Goal: Complete application form

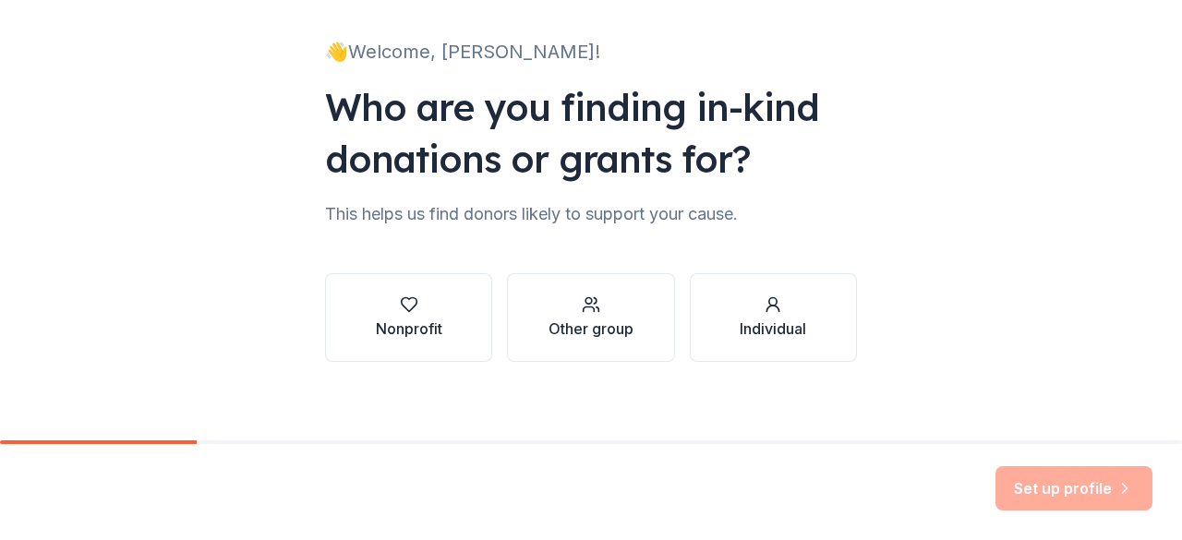
scroll to position [120, 0]
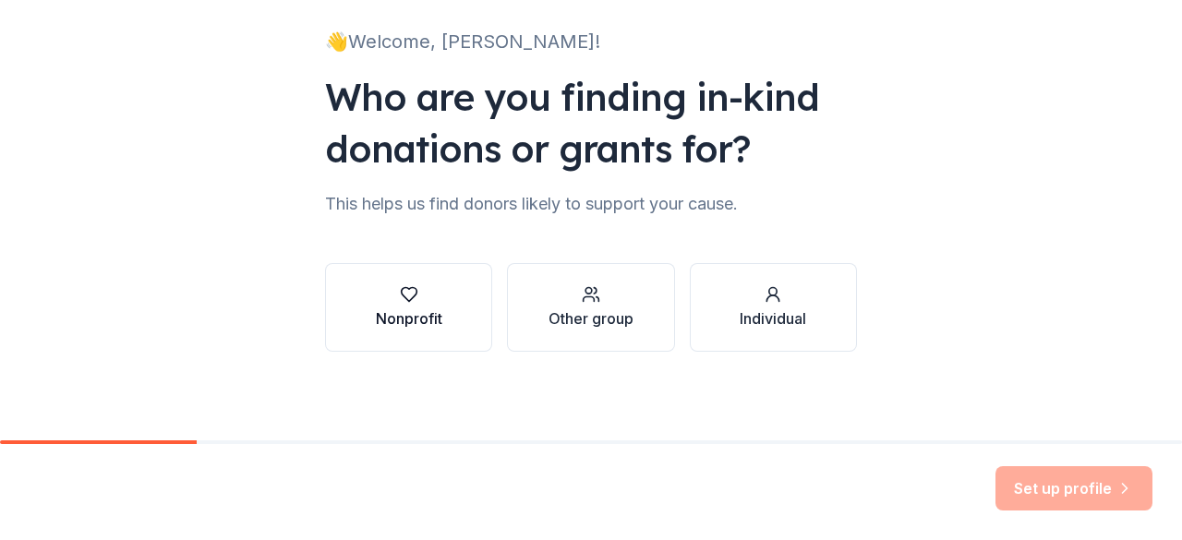
click at [427, 294] on div "button" at bounding box center [409, 294] width 67 height 18
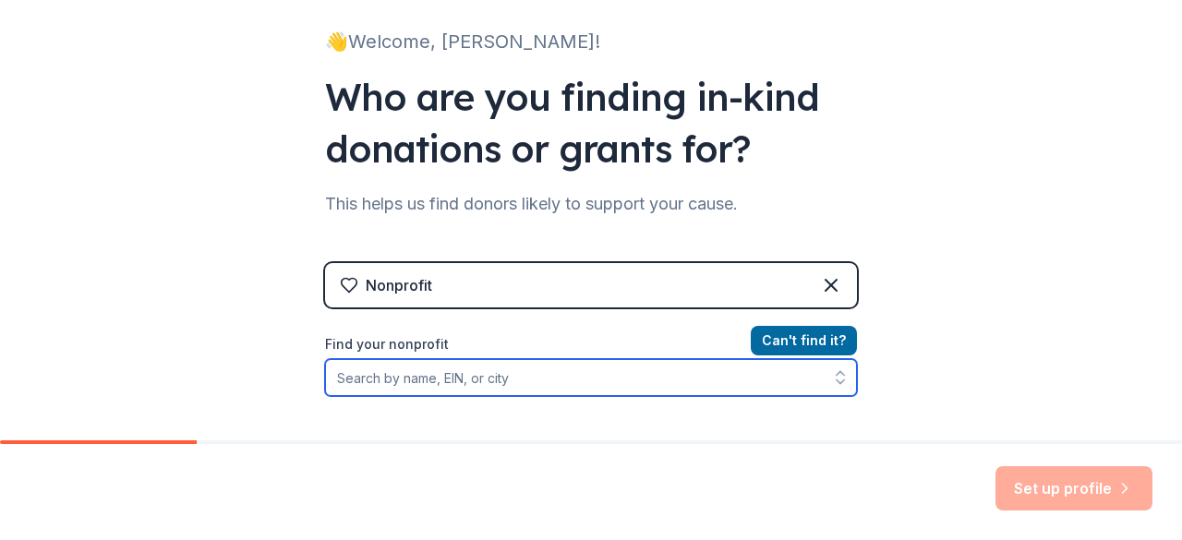
click at [586, 377] on input "Find your nonprofit" at bounding box center [591, 377] width 532 height 37
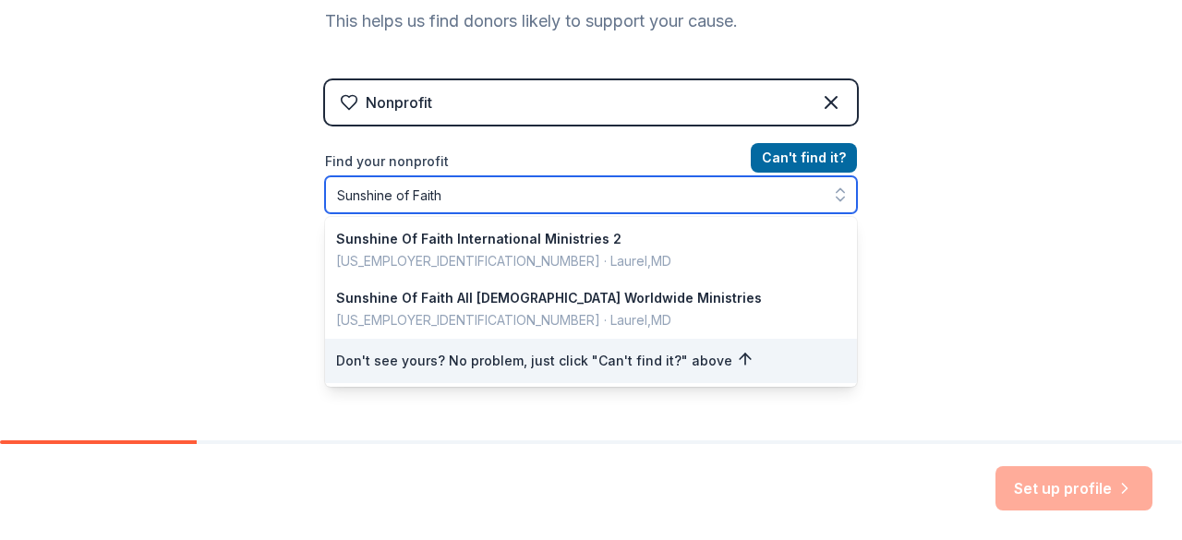
scroll to position [318, 0]
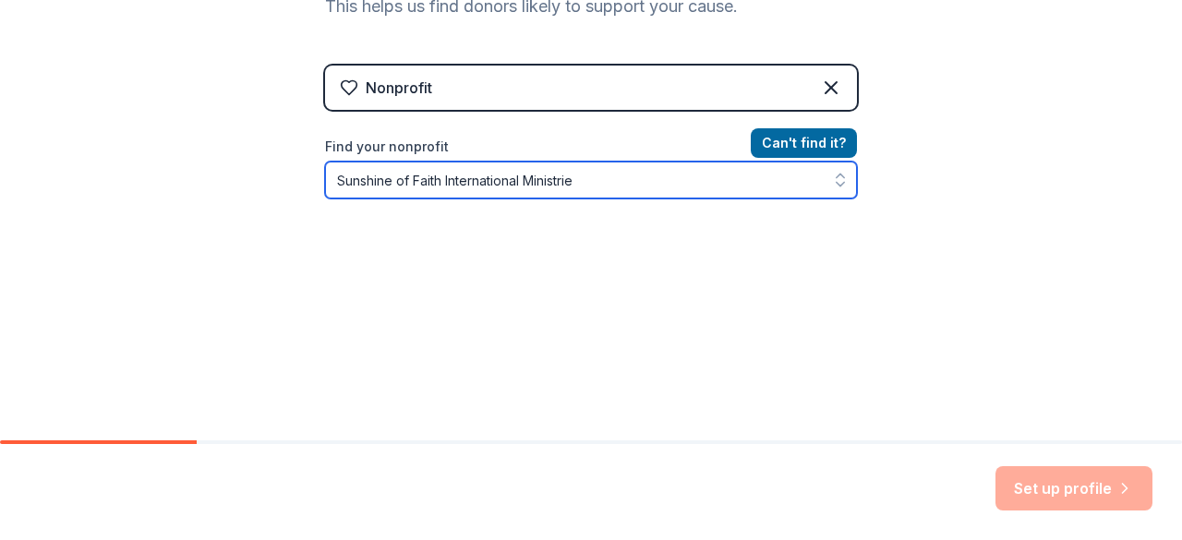
type input "Sunshine of Faith International Ministries"
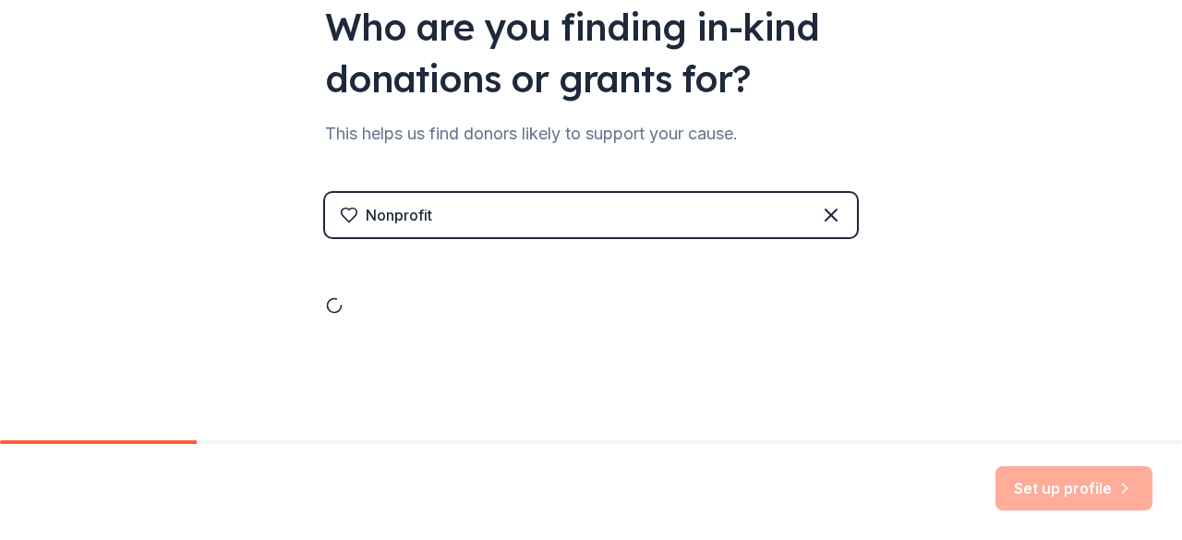
scroll to position [190, 0]
click at [507, 232] on div "Nonprofit" at bounding box center [591, 215] width 532 height 44
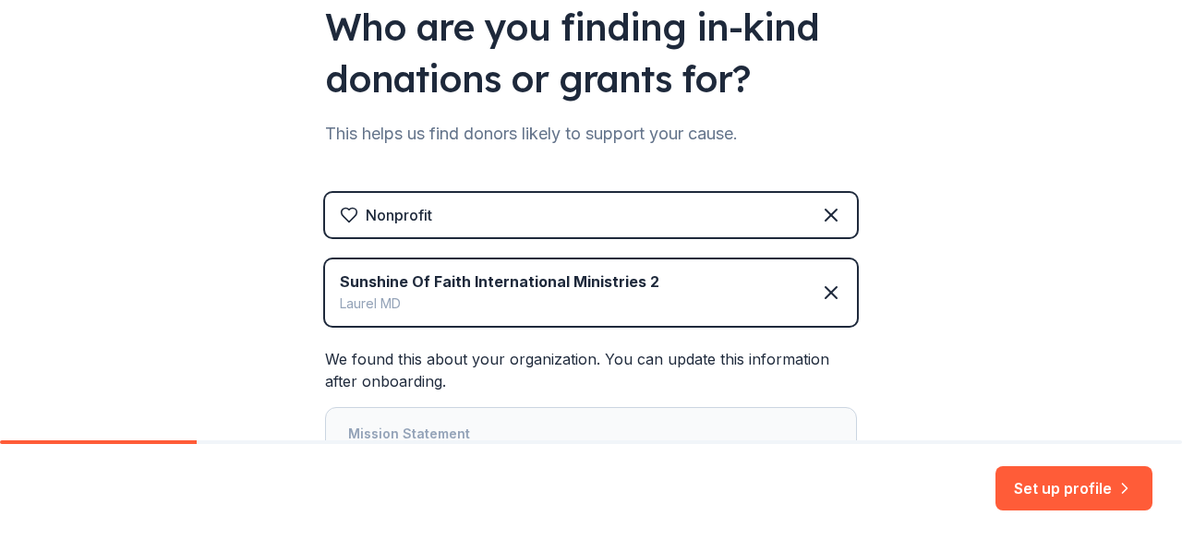
scroll to position [318, 0]
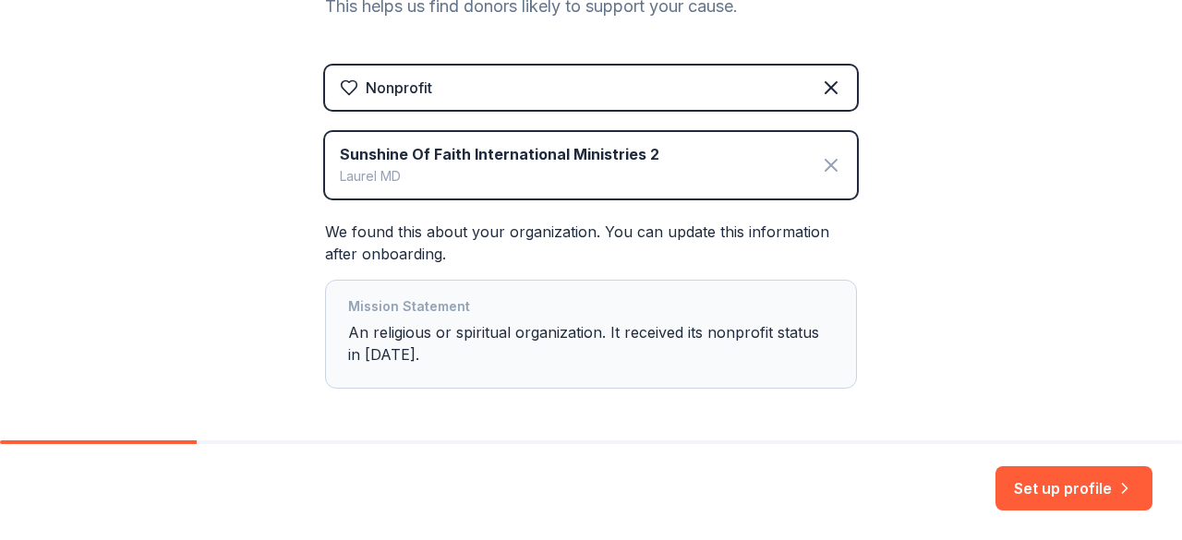
click at [822, 162] on icon at bounding box center [831, 165] width 22 height 22
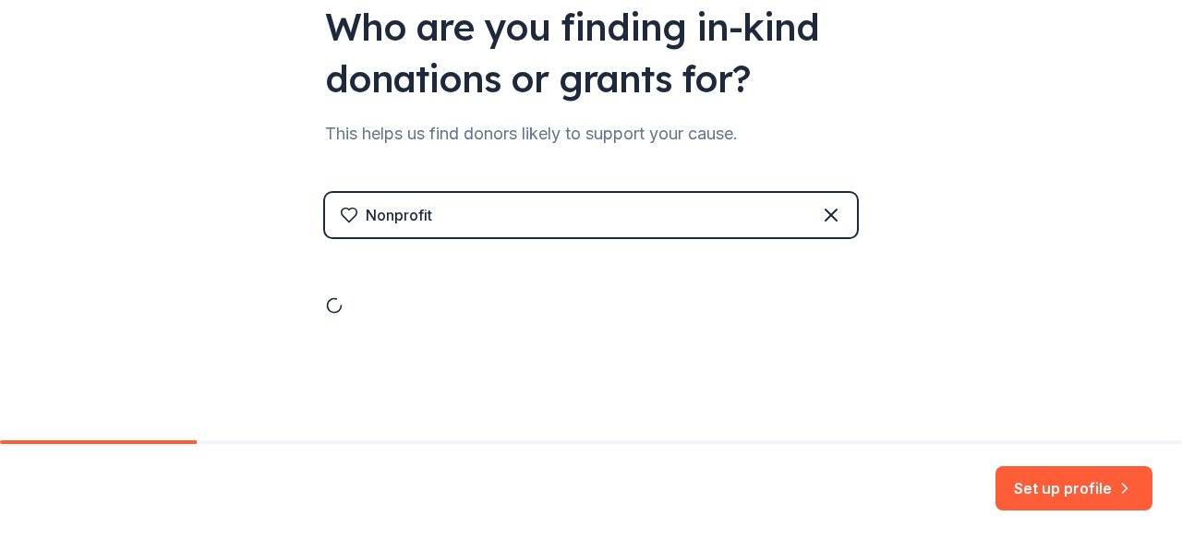
scroll to position [120, 0]
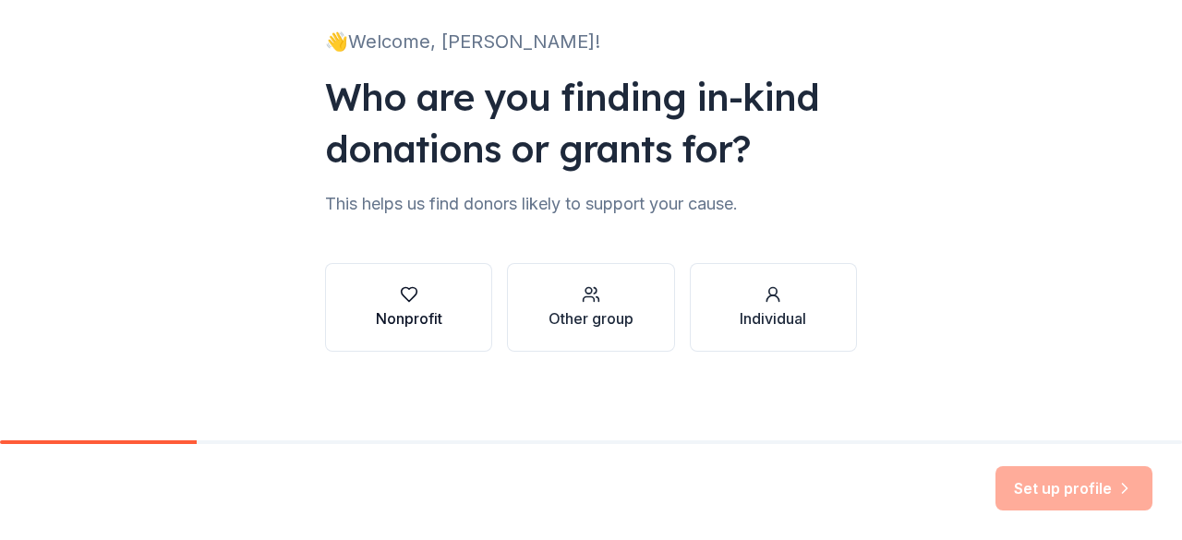
click at [376, 300] on div "button" at bounding box center [409, 294] width 67 height 18
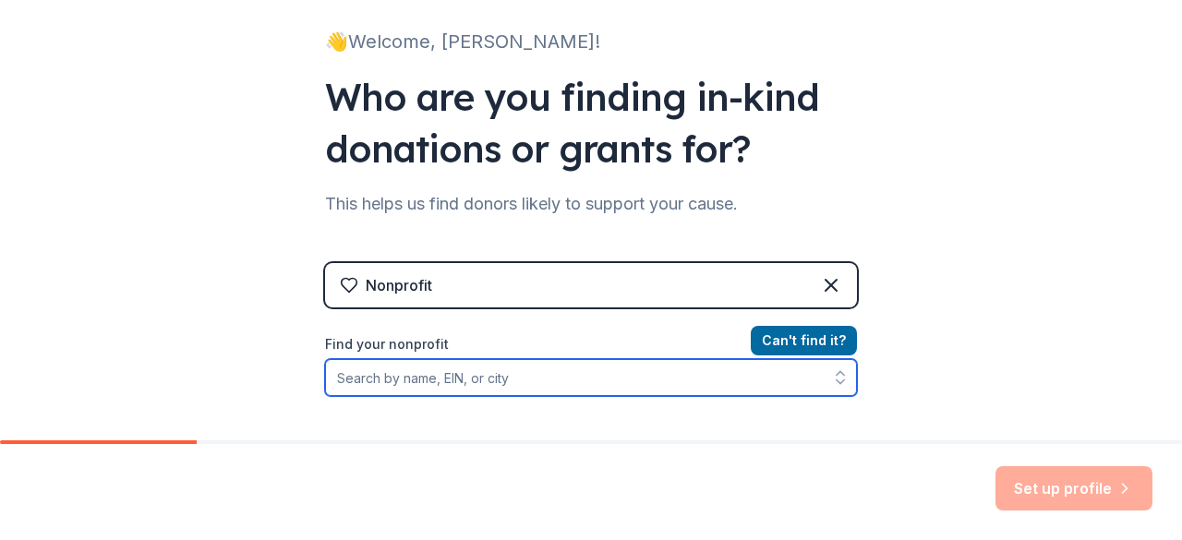
click at [528, 369] on input "Find your nonprofit" at bounding box center [591, 377] width 532 height 37
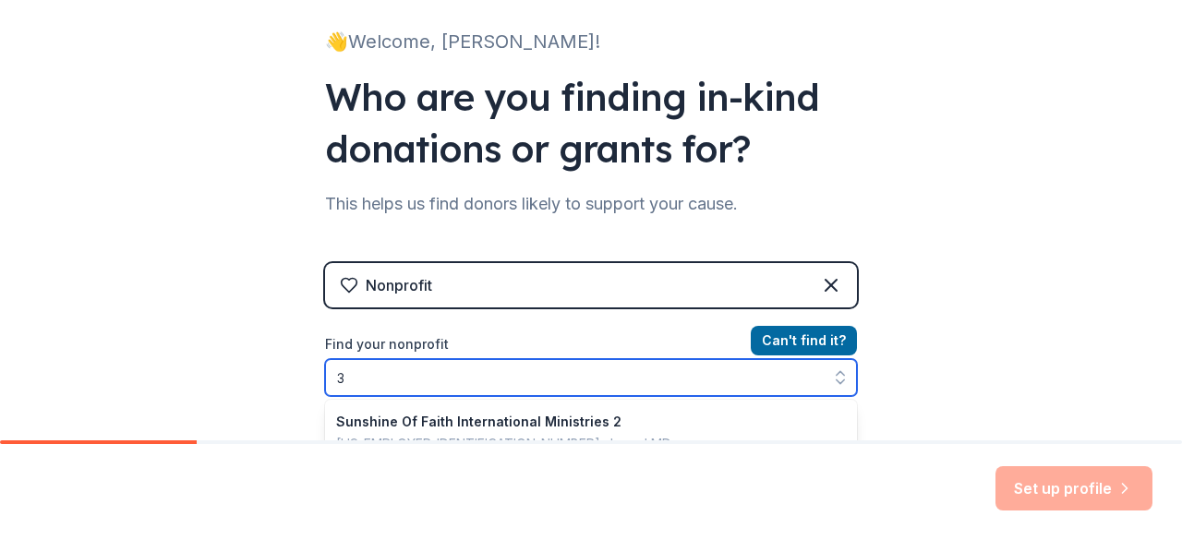
scroll to position [187, 0]
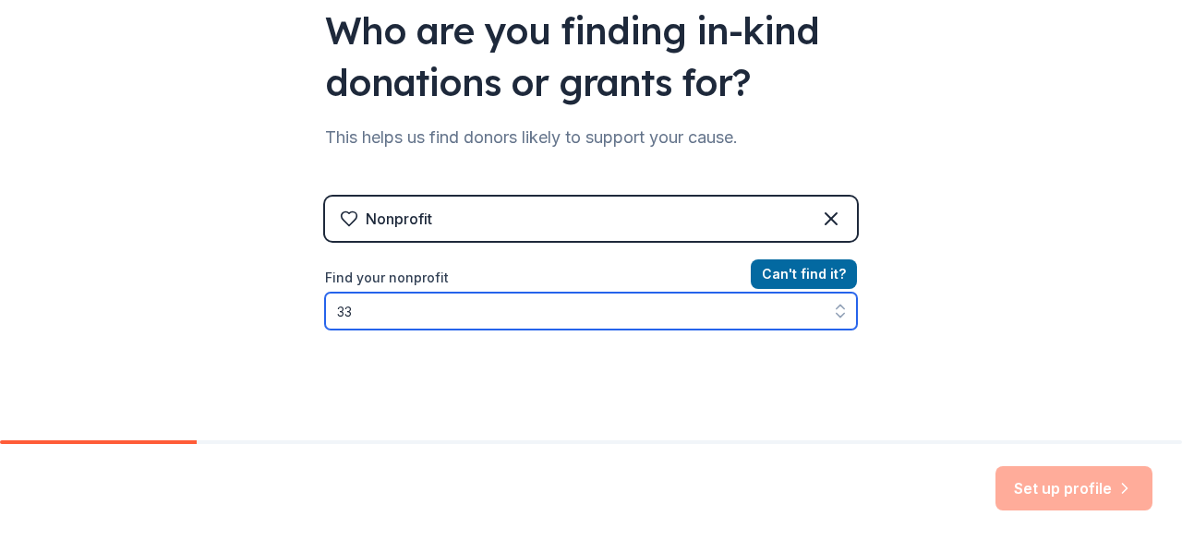
type input "3"
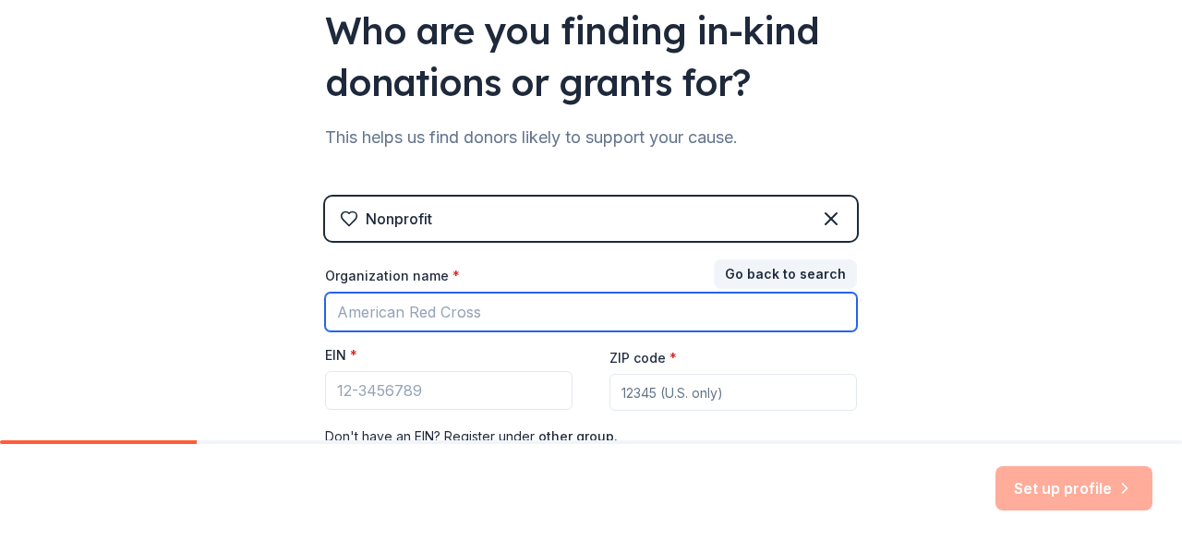
click at [473, 300] on input "Organization name *" at bounding box center [591, 312] width 532 height 39
type input "Sunshine of Faith I"
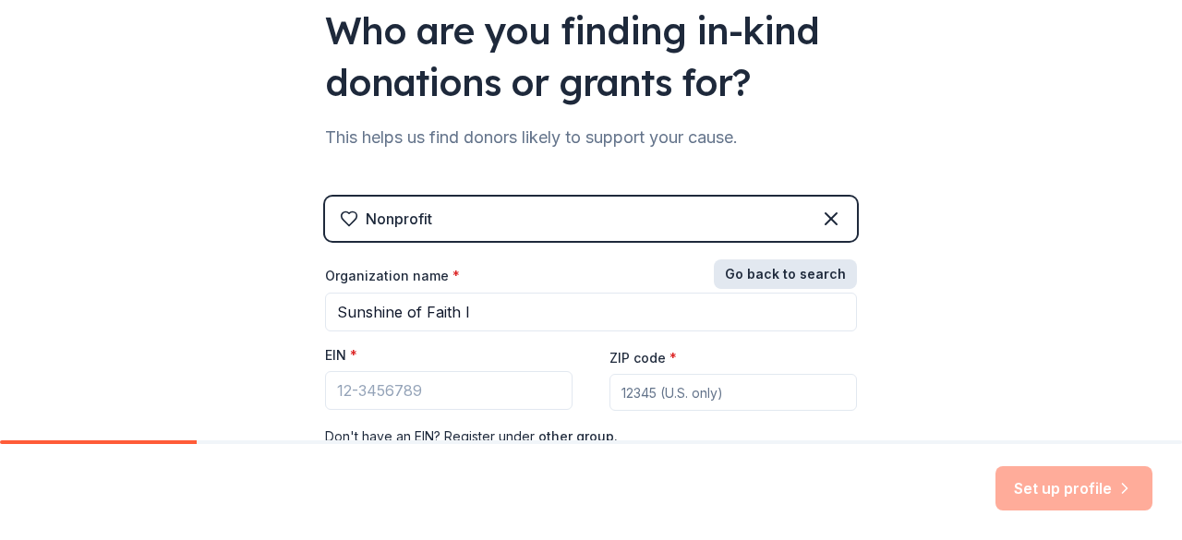
click at [818, 284] on button "Go back to search" at bounding box center [785, 275] width 143 height 30
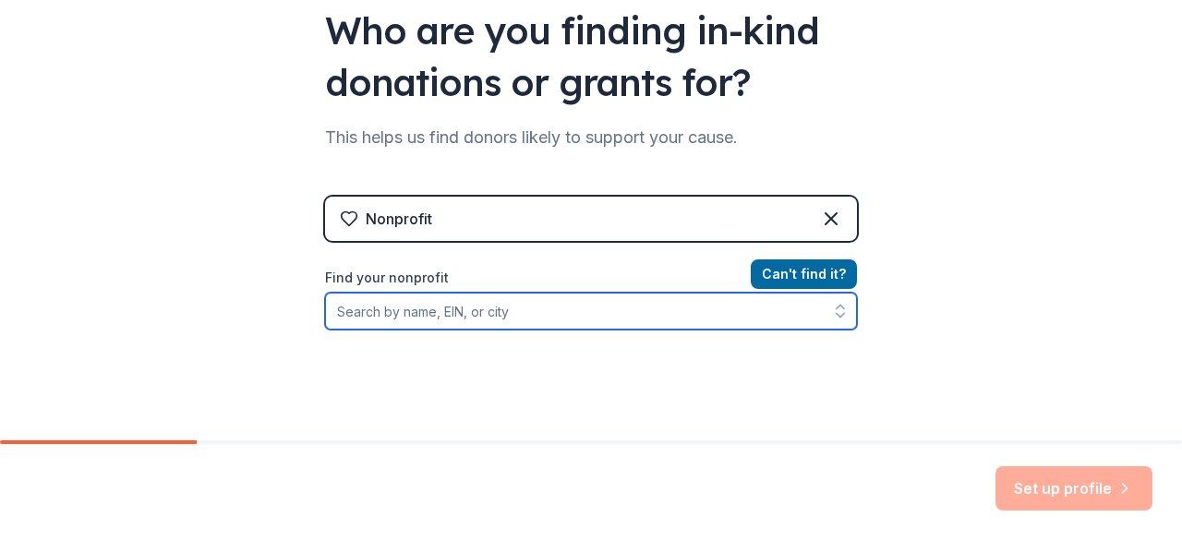
click at [517, 311] on input "Find your nonprofit" at bounding box center [591, 311] width 532 height 37
type input "Sunshine of faith"
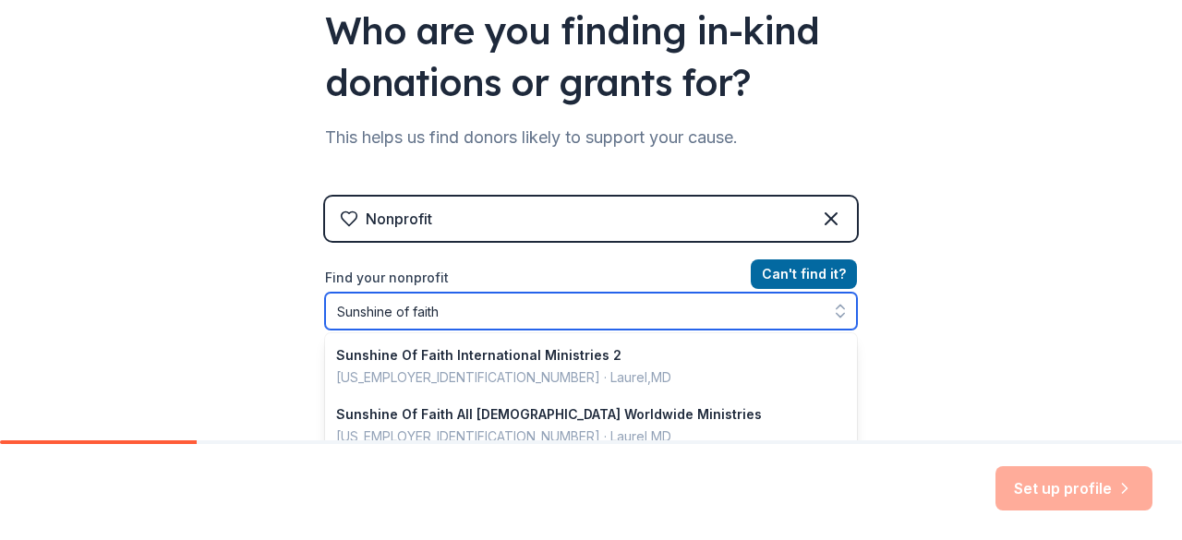
scroll to position [246, 0]
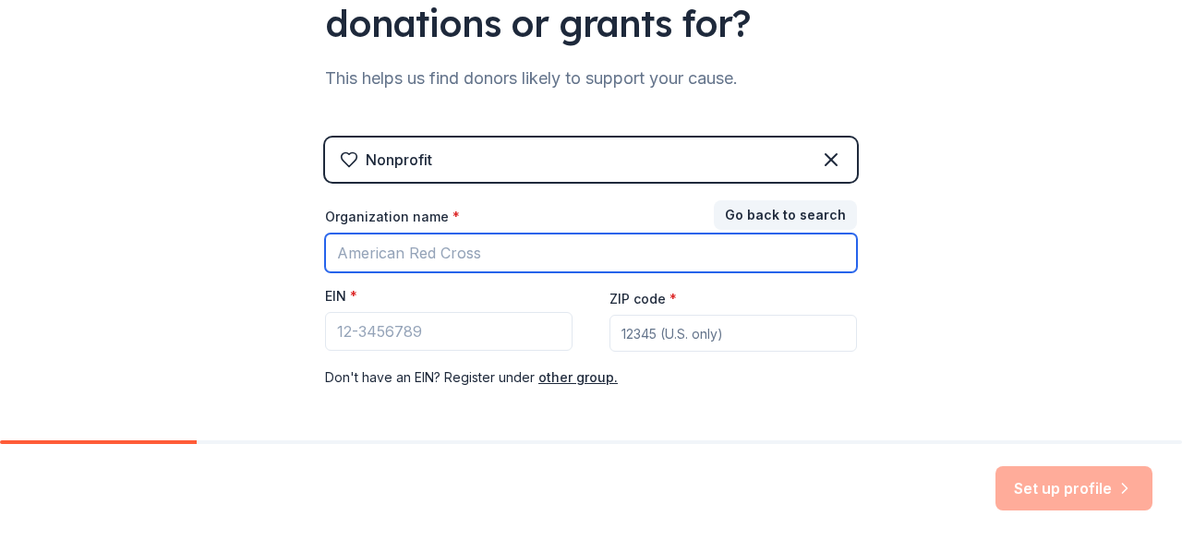
click at [461, 243] on input "Organization name *" at bounding box center [591, 253] width 532 height 39
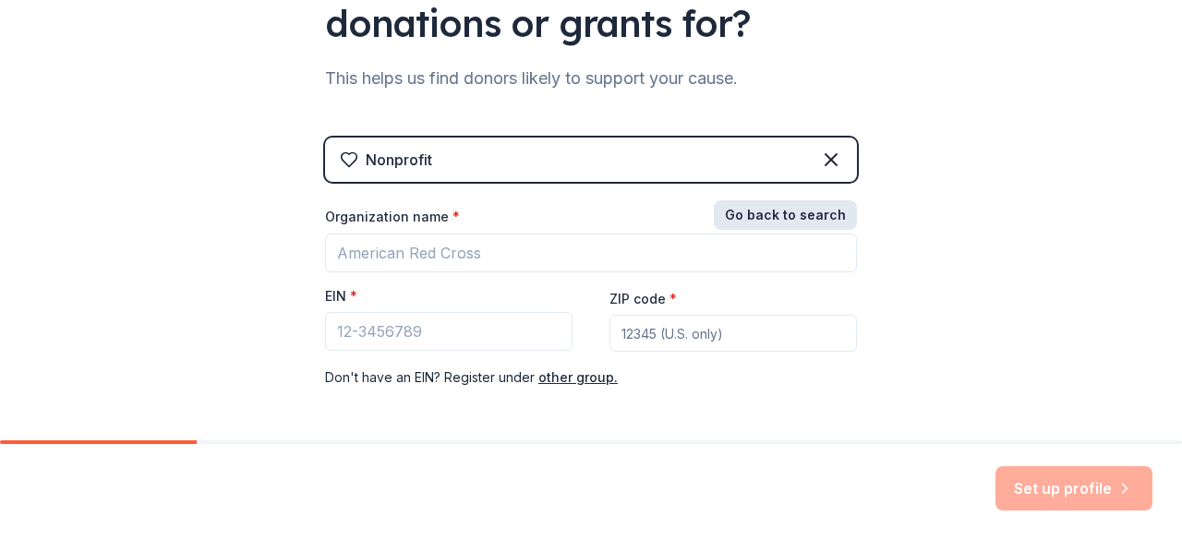
click at [765, 213] on button "Go back to search" at bounding box center [785, 215] width 143 height 30
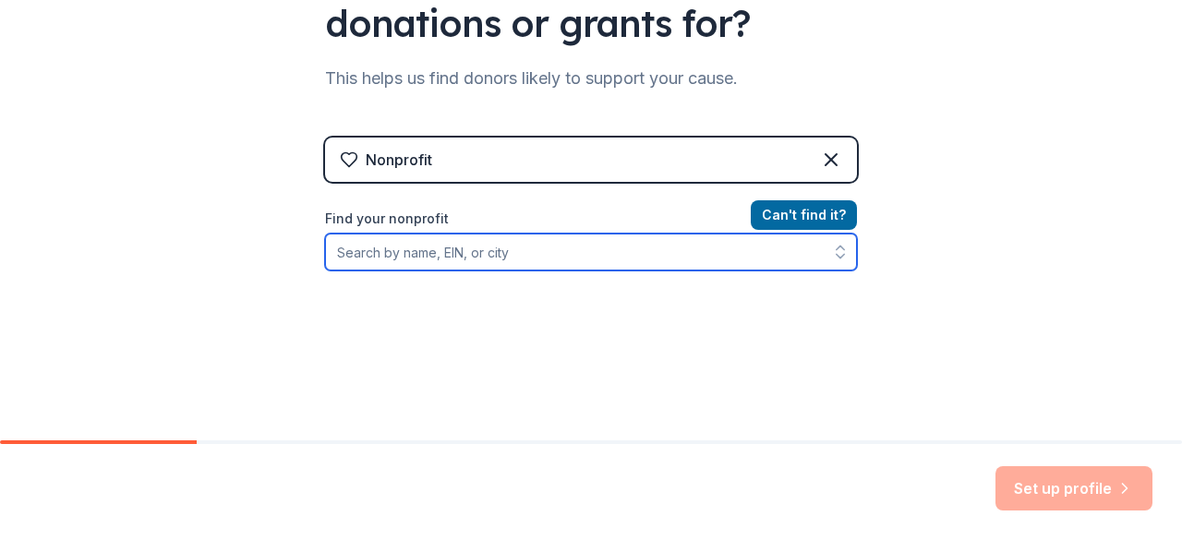
click at [523, 249] on input "Find your nonprofit" at bounding box center [591, 252] width 532 height 37
type input "n"
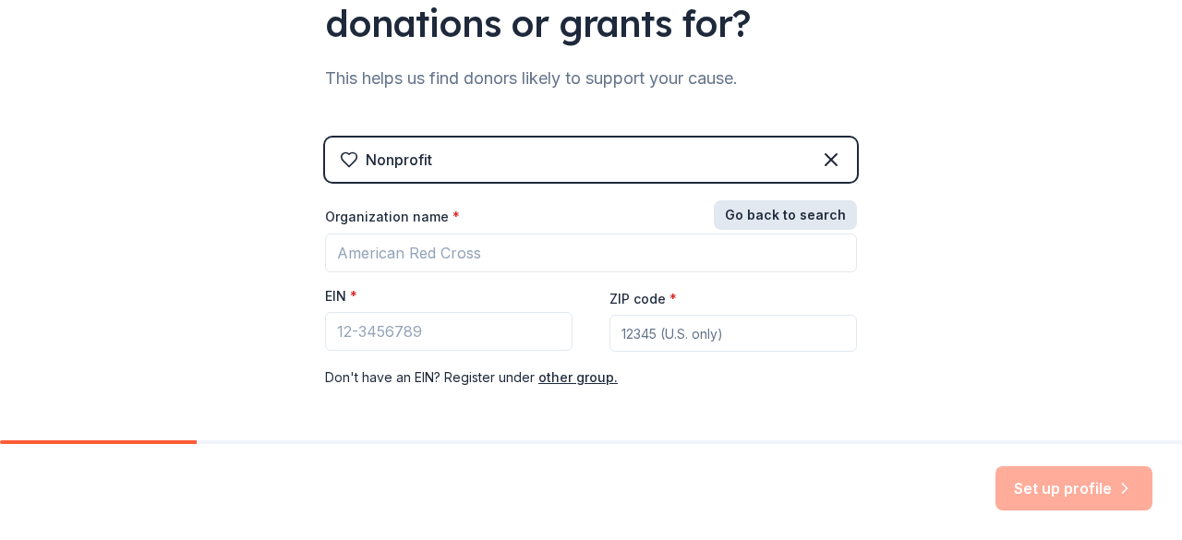
click at [746, 223] on button "Go back to search" at bounding box center [785, 215] width 143 height 30
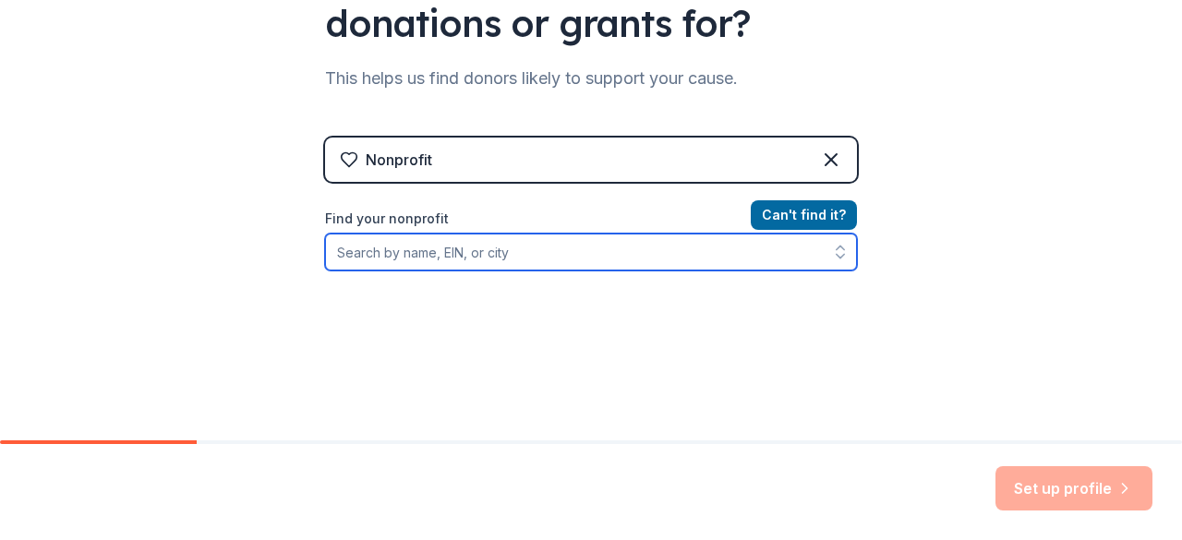
click at [512, 260] on input "Find your nonprofit" at bounding box center [591, 252] width 532 height 37
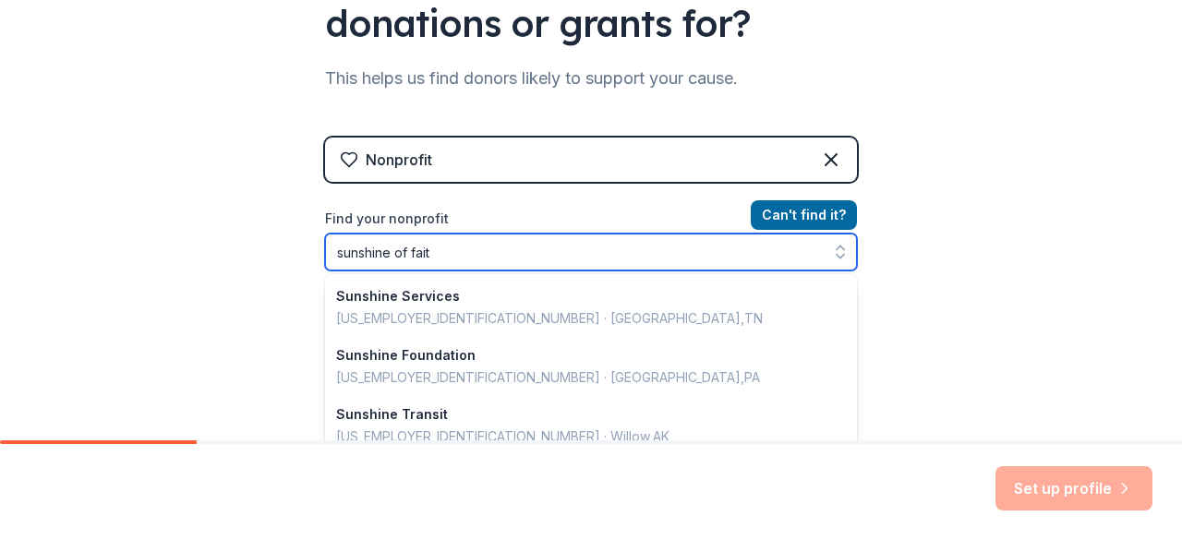
type input "sunshine of faith"
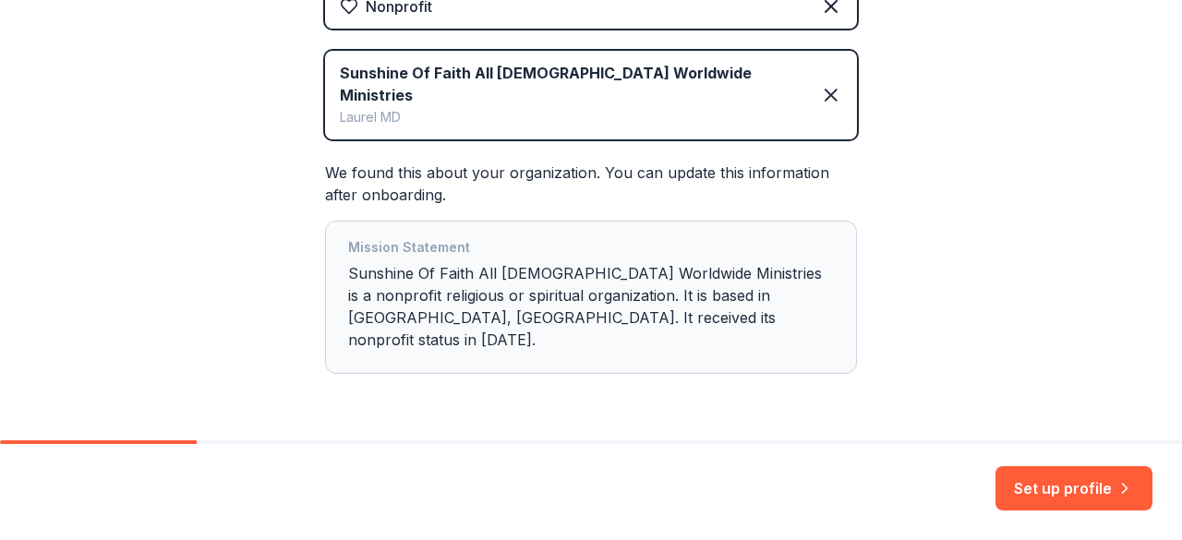
scroll to position [408, 0]
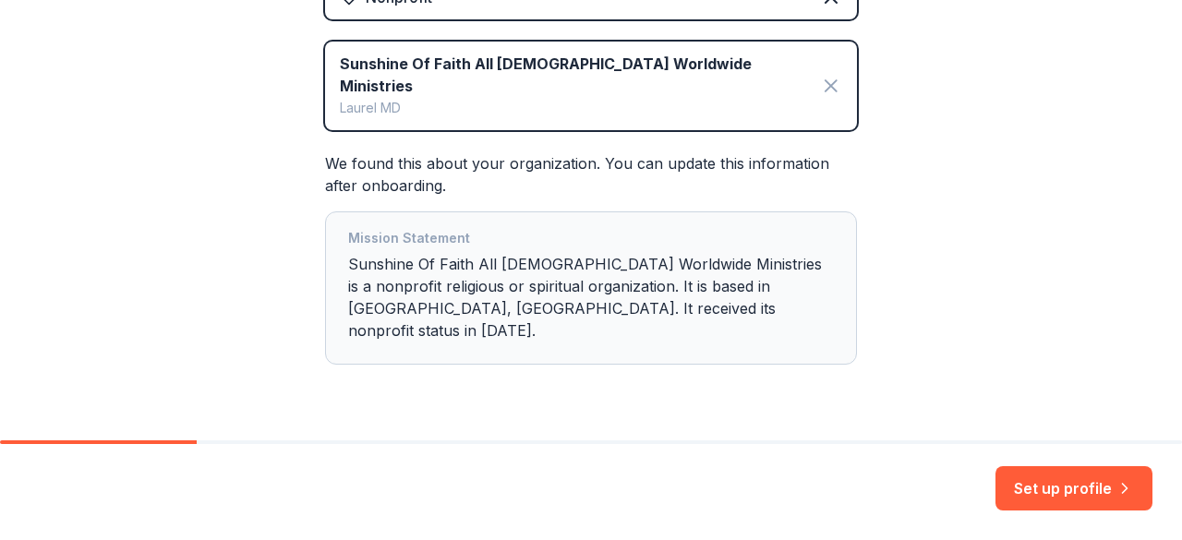
click at [820, 79] on icon at bounding box center [831, 86] width 22 height 22
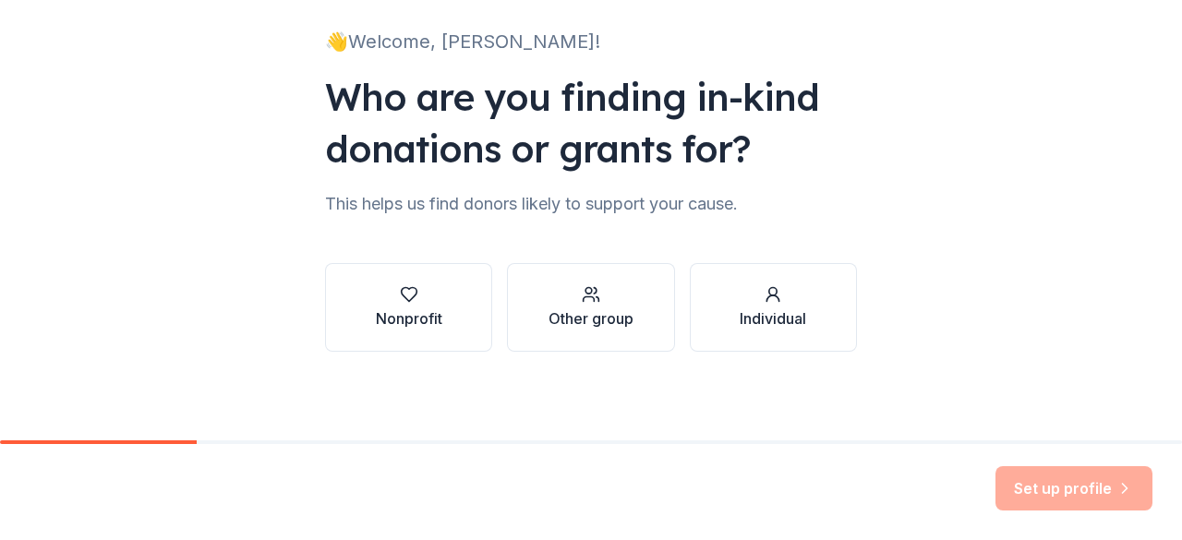
scroll to position [120, 0]
click at [393, 308] on div "Nonprofit" at bounding box center [409, 319] width 67 height 22
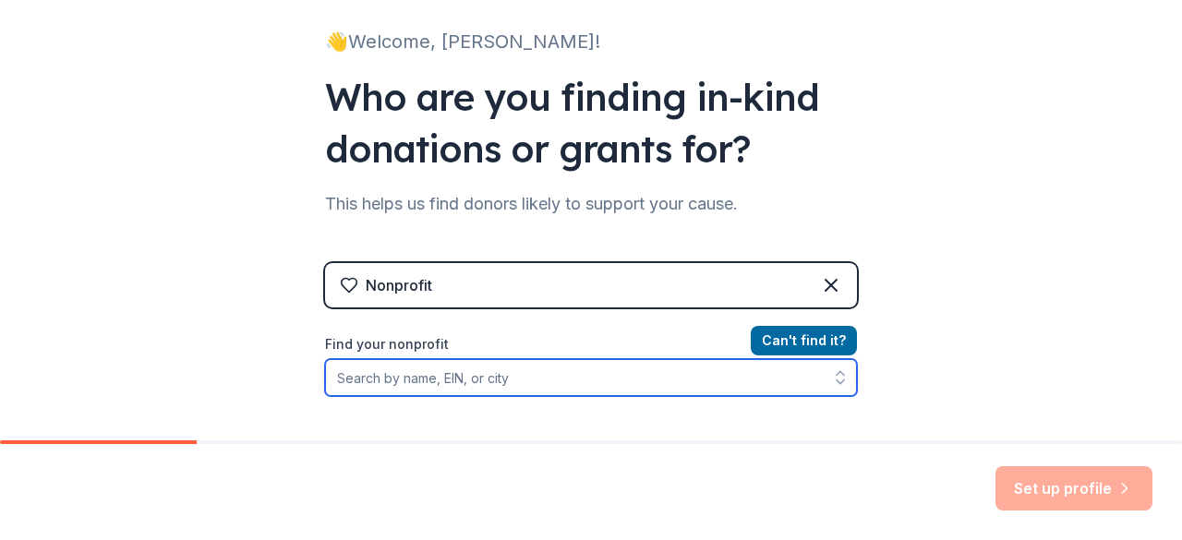
click at [414, 383] on input "Find your nonprofit" at bounding box center [591, 377] width 532 height 37
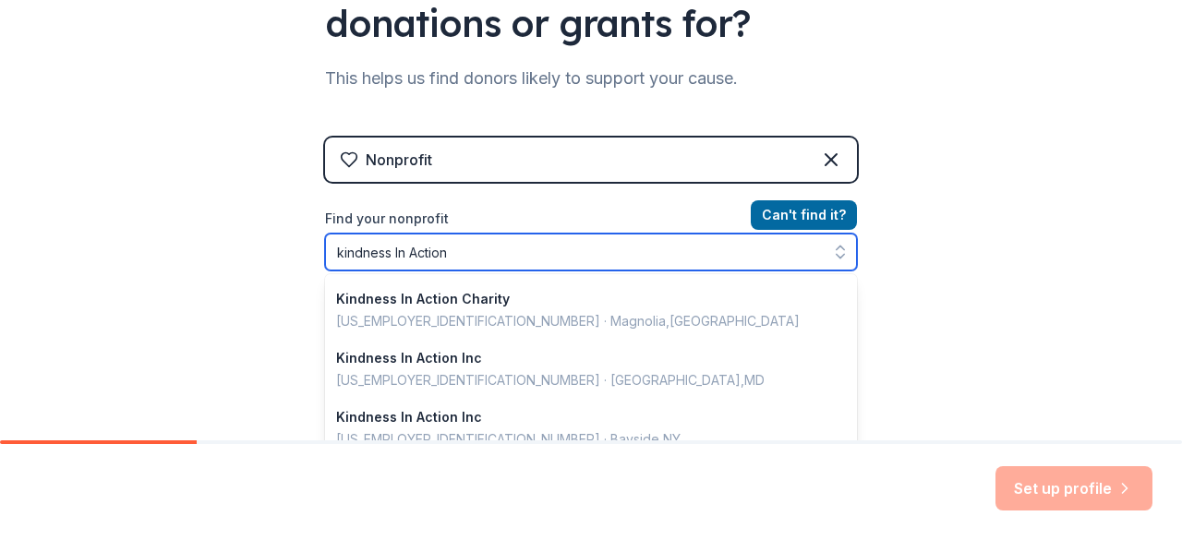
scroll to position [0, 0]
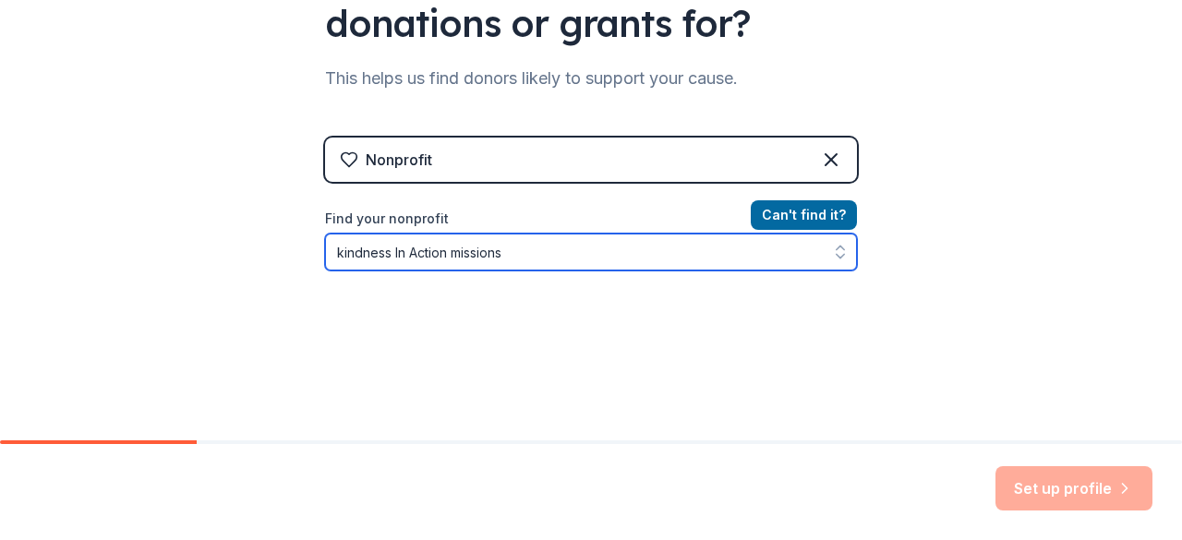
click at [837, 251] on icon "button" at bounding box center [840, 252] width 18 height 18
type input "kindness In Action"
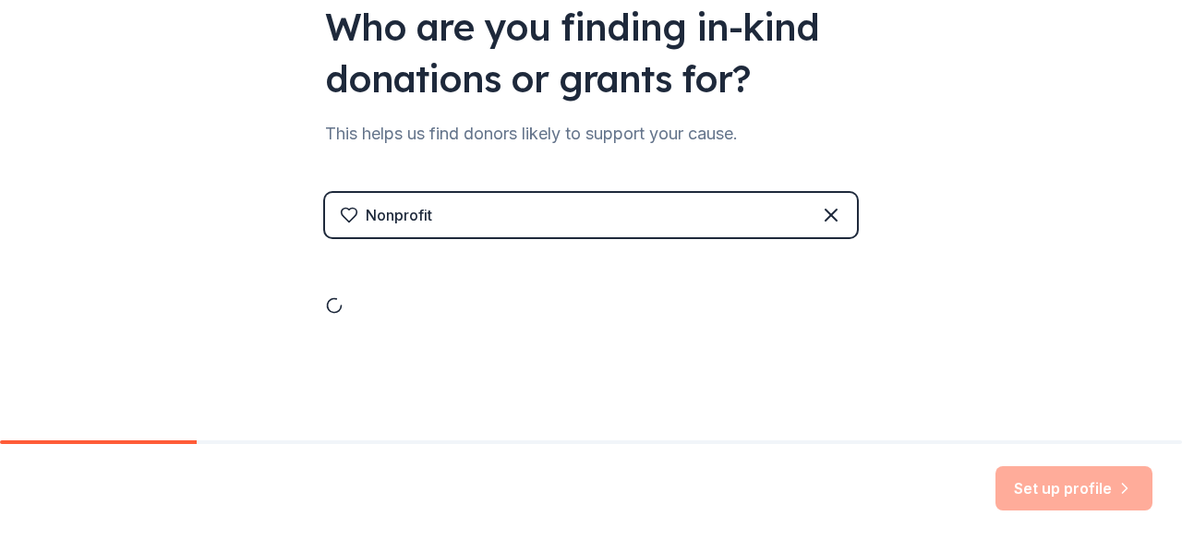
scroll to position [246, 0]
